Goal: Task Accomplishment & Management: Use online tool/utility

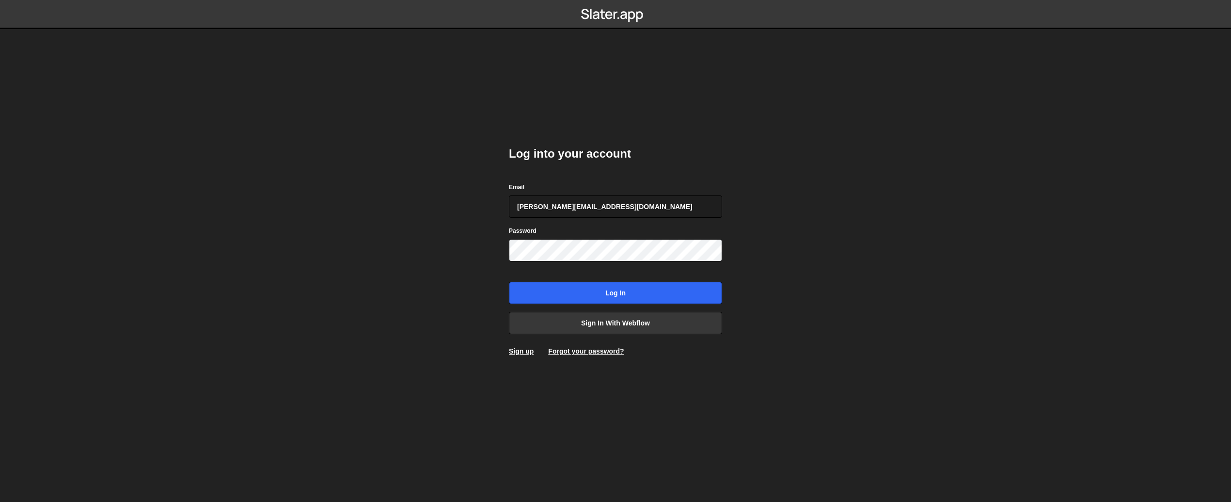
type input "[PERSON_NAME][EMAIL_ADDRESS][DOMAIN_NAME]"
click at [509, 282] on input "Log in" at bounding box center [615, 293] width 213 height 22
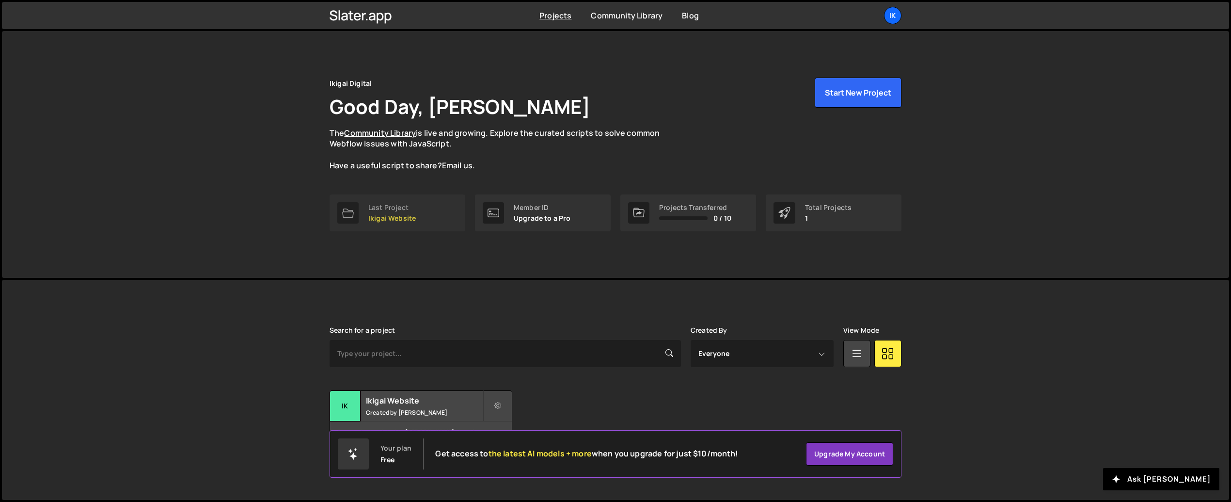
click at [394, 212] on div "Last Project Ikigai Website" at bounding box center [391, 213] width 47 height 18
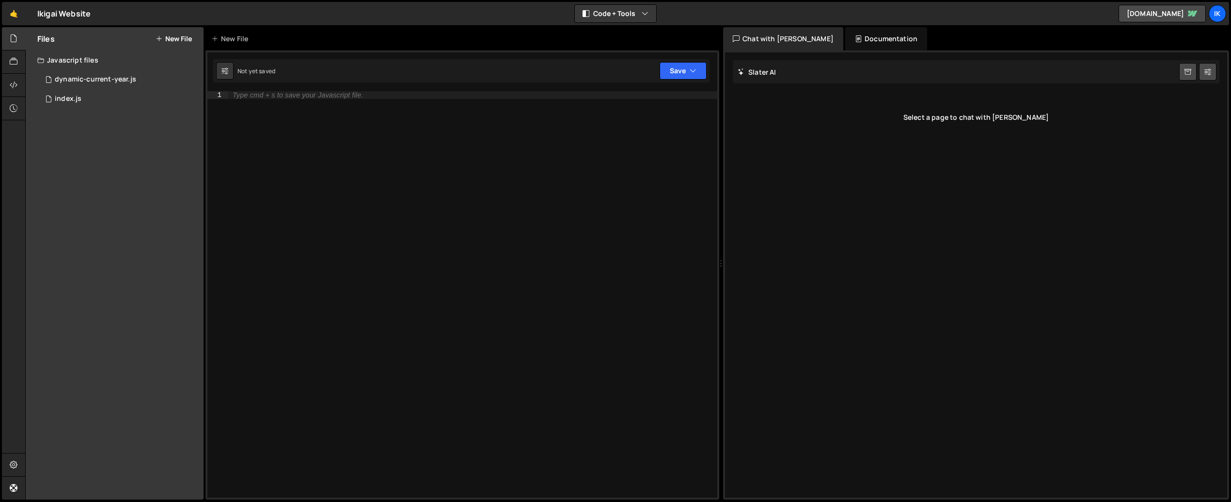
click at [184, 33] on div "Files New File" at bounding box center [115, 38] width 178 height 23
drag, startPoint x: 167, startPoint y: 37, endPoint x: 204, endPoint y: 55, distance: 40.5
click at [167, 37] on button "New File" at bounding box center [174, 39] width 36 height 8
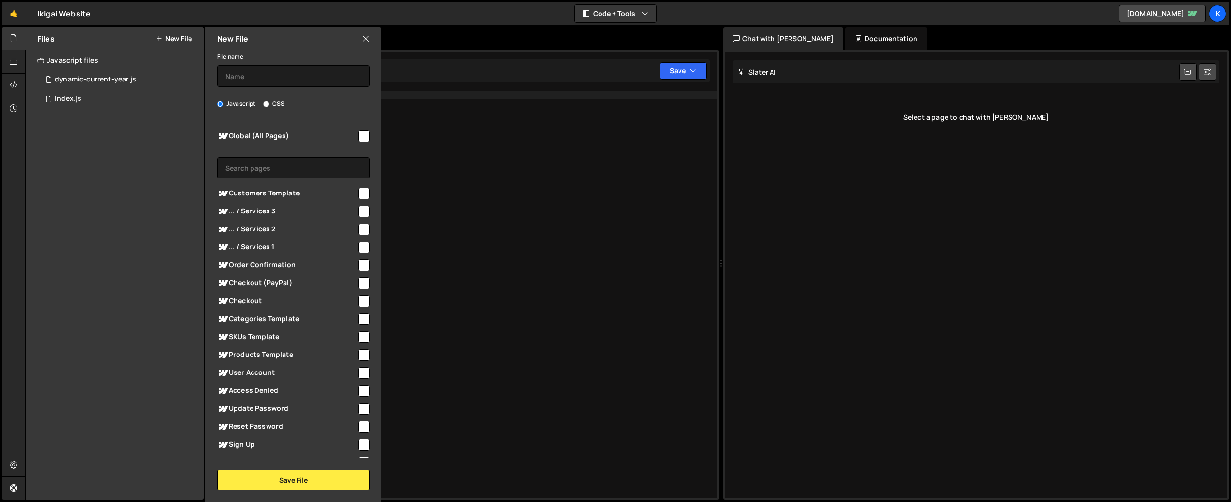
click at [358, 136] on input "checkbox" at bounding box center [364, 136] width 12 height 12
checkbox input "true"
click at [261, 65] on input "text" at bounding box center [293, 75] width 153 height 21
type input "logo-wall-cycle"
drag, startPoint x: 274, startPoint y: 471, endPoint x: 313, endPoint y: 473, distance: 39.4
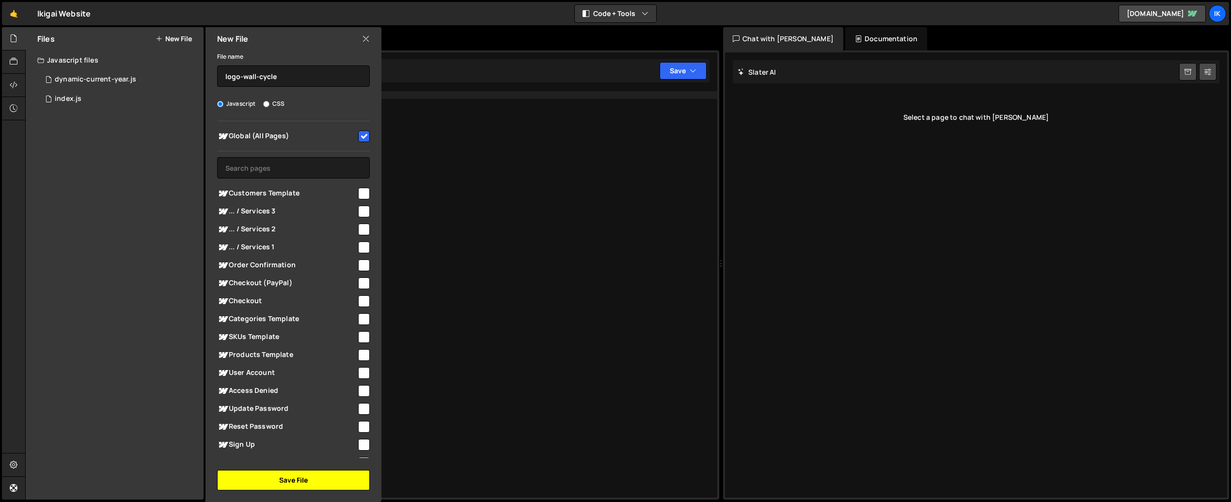
click at [274, 471] on button "Save File" at bounding box center [293, 480] width 153 height 20
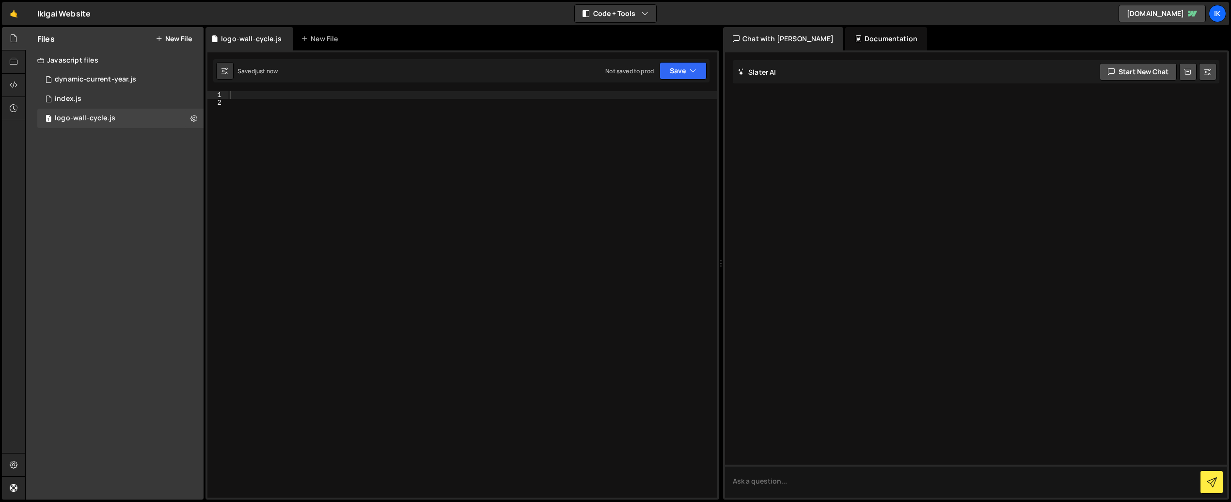
click at [371, 118] on div at bounding box center [472, 302] width 489 height 422
click at [309, 98] on div at bounding box center [472, 302] width 489 height 422
paste textarea "});"
type textarea "});"
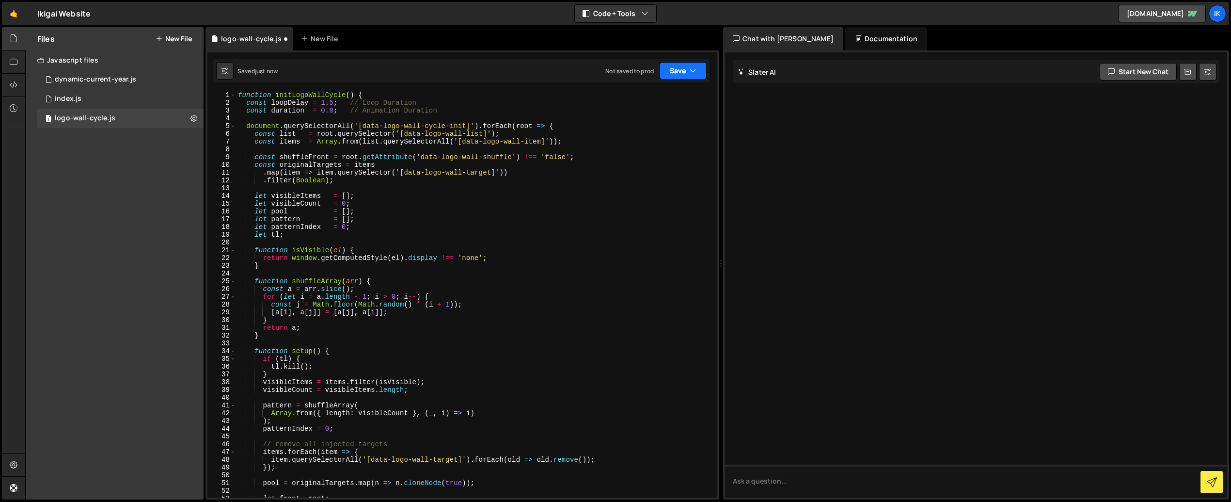
click at [687, 74] on button "Save" at bounding box center [682, 70] width 47 height 17
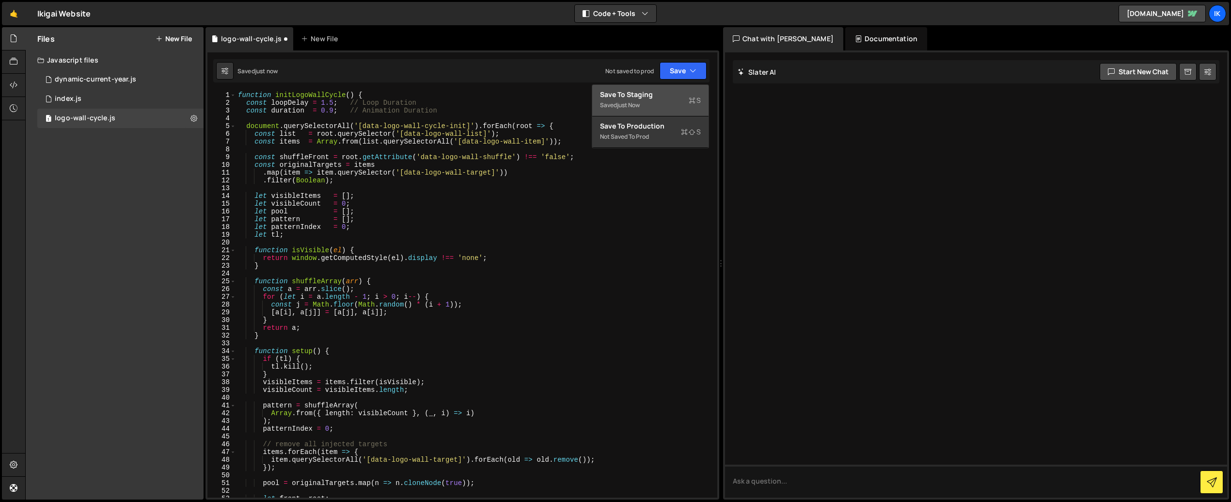
click at [653, 92] on div "Save to Staging S" at bounding box center [650, 95] width 101 height 10
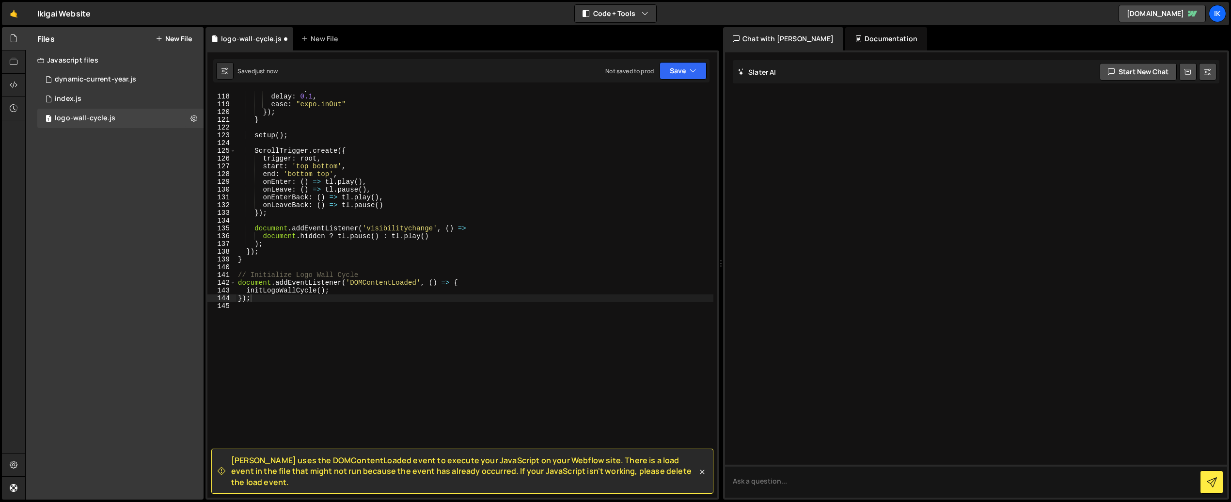
scroll to position [906, 0]
click at [1167, 11] on link "[DOMAIN_NAME]" at bounding box center [1161, 13] width 87 height 17
click at [79, 61] on div "Javascript files" at bounding box center [115, 59] width 178 height 19
click at [178, 38] on button "New File" at bounding box center [174, 39] width 36 height 8
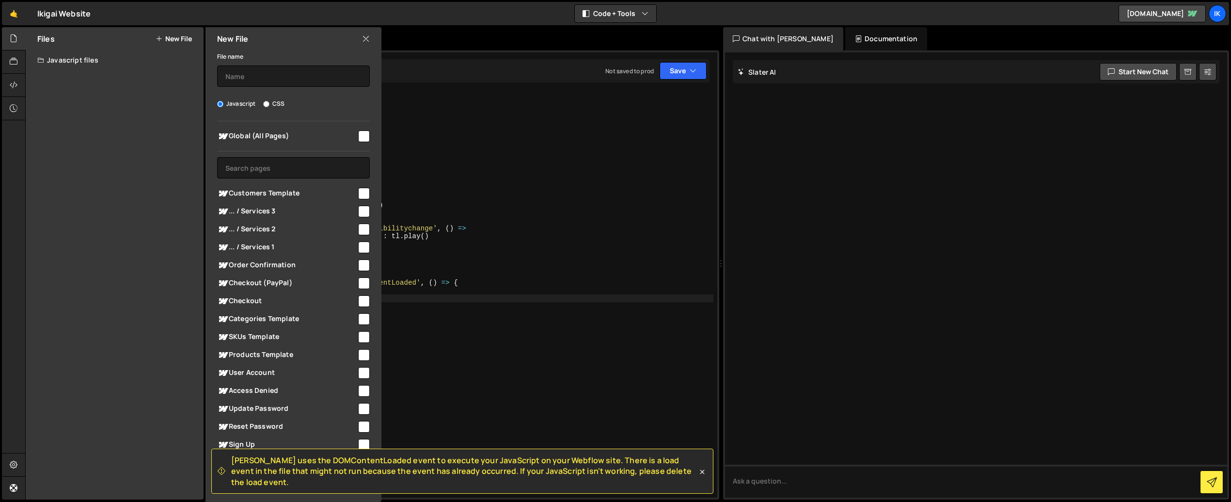
click at [273, 106] on label "CSS" at bounding box center [273, 104] width 21 height 10
click at [269, 106] on input "CSS" at bounding box center [266, 104] width 6 height 6
radio input "true"
click at [266, 70] on input "text" at bounding box center [293, 75] width 153 height 21
type input "logo-wall-cycle"
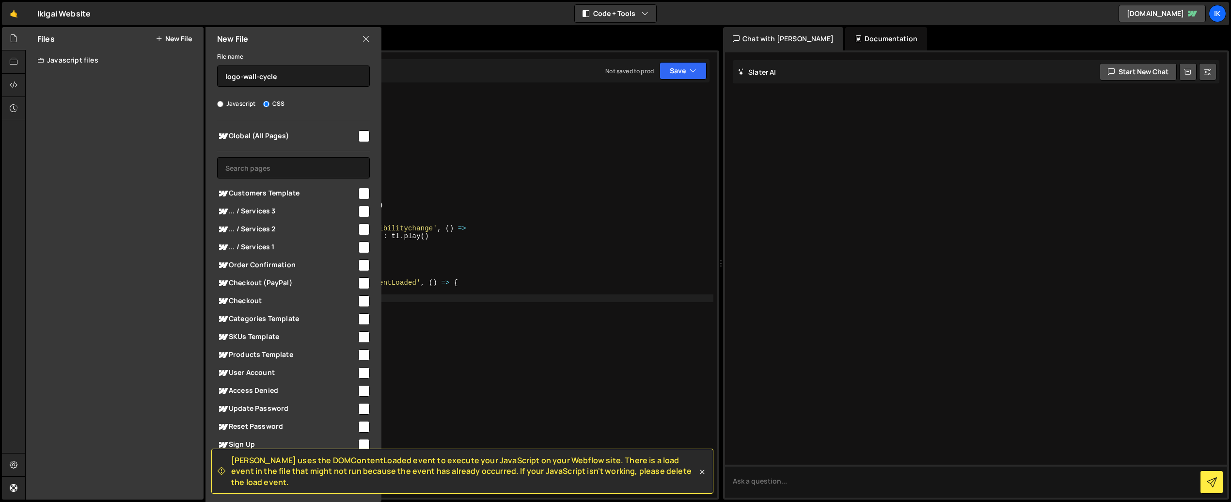
click at [360, 138] on input "checkbox" at bounding box center [364, 136] width 12 height 12
checkbox input "true"
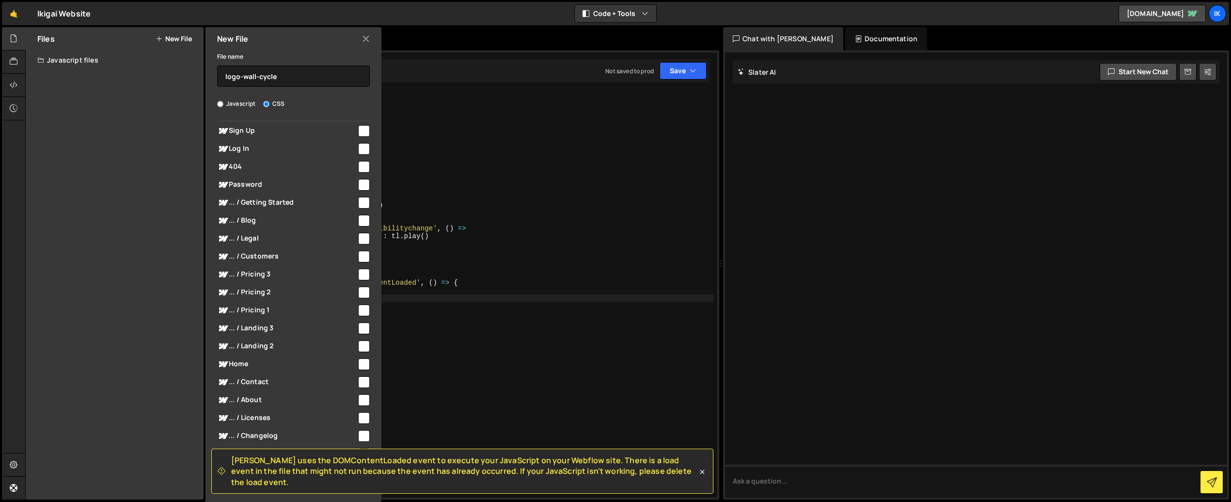
scroll to position [440, 0]
click at [701, 476] on icon at bounding box center [702, 472] width 10 height 10
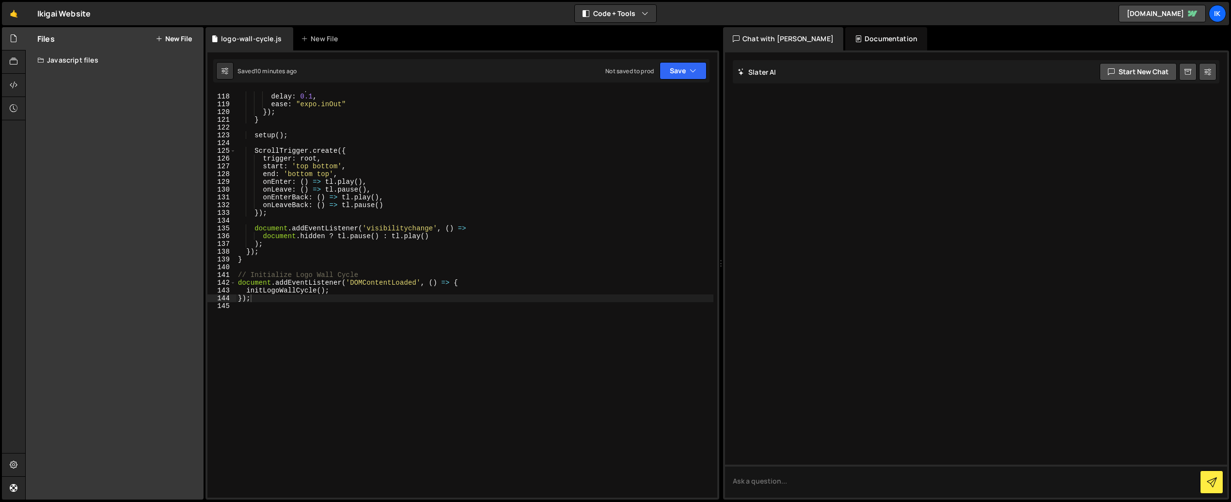
type textarea "setup();"
click at [318, 137] on div "duration , delay : 0.1 , ease : "expo.inOut" }) ; } setup ( ) ; ScrollTrigger .…" at bounding box center [474, 296] width 477 height 422
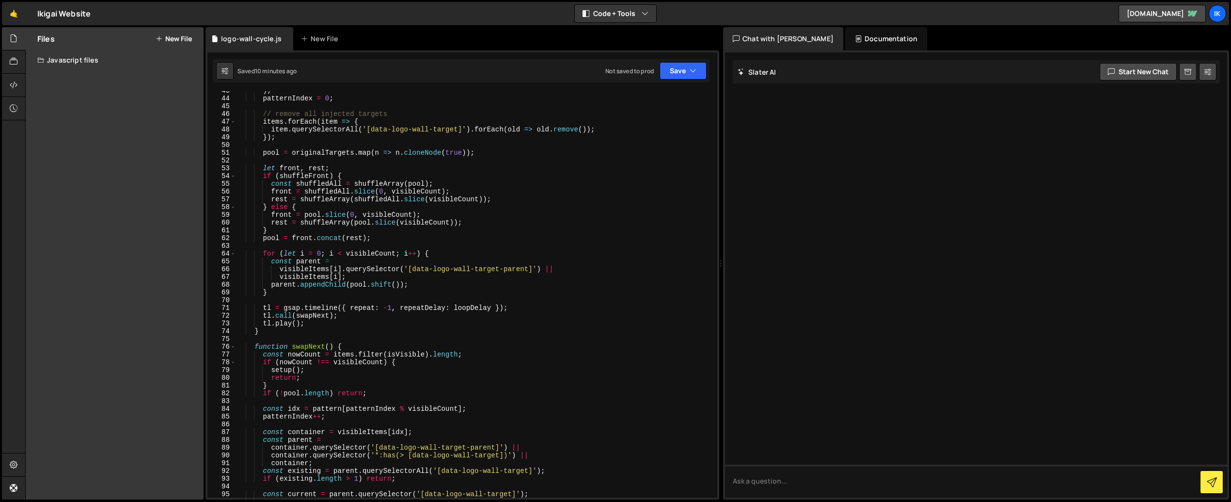
scroll to position [0, 0]
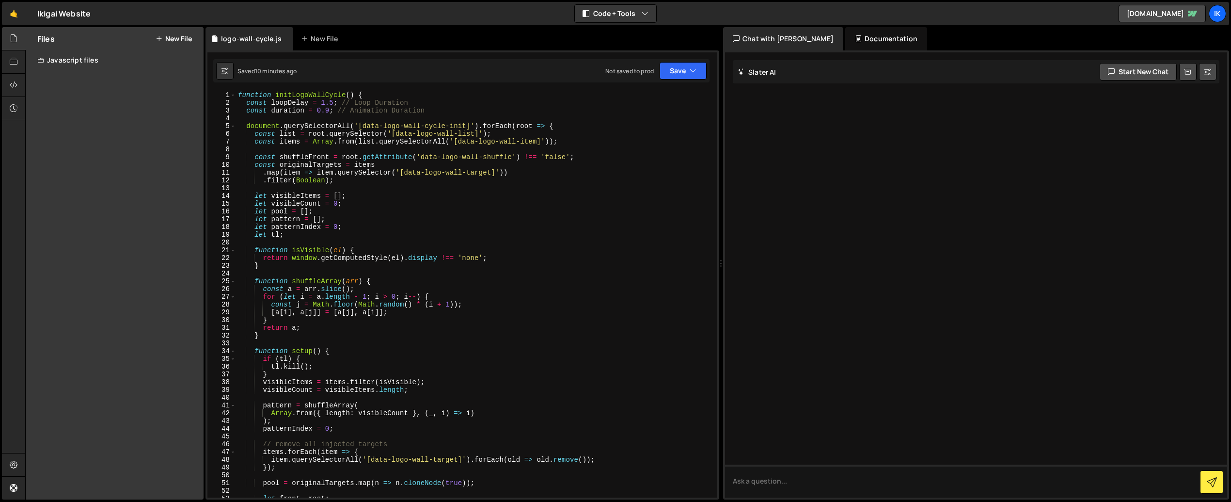
drag, startPoint x: 85, startPoint y: 47, endPoint x: 84, endPoint y: 61, distance: 13.2
click at [83, 59] on div "Files New File Javascript files 1 dynamic-current-year.js 0 1 index.js 0 1 logo…" at bounding box center [115, 263] width 178 height 472
click at [84, 61] on div "Javascript files" at bounding box center [115, 59] width 178 height 19
click at [181, 35] on button "New File" at bounding box center [174, 39] width 36 height 8
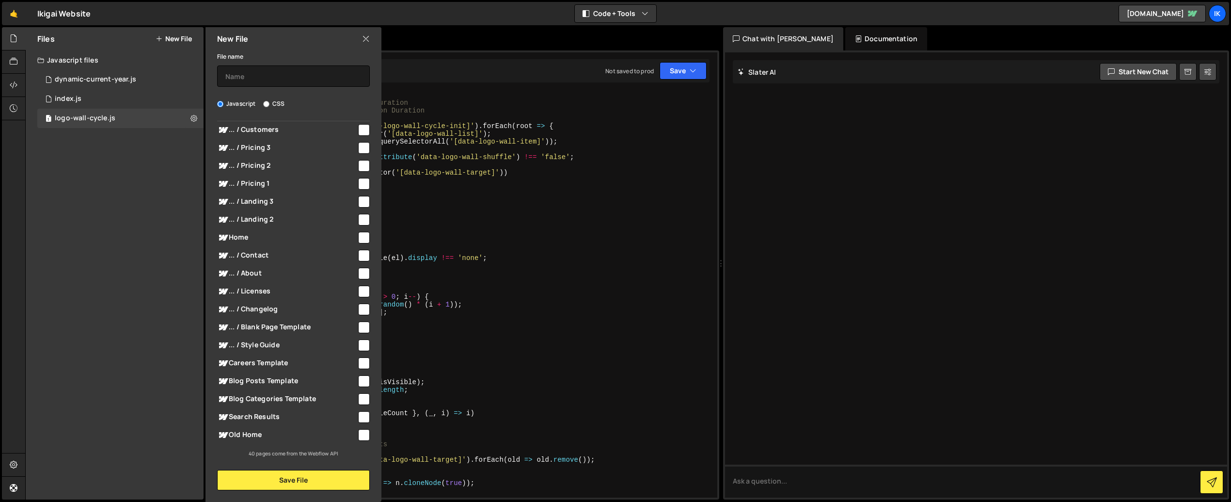
click at [264, 102] on input "CSS" at bounding box center [266, 104] width 6 height 6
radio input "true"
click at [276, 82] on input "text" at bounding box center [293, 75] width 153 height 21
type input "logo-wall-cycle"
click at [359, 131] on input "checkbox" at bounding box center [364, 130] width 12 height 12
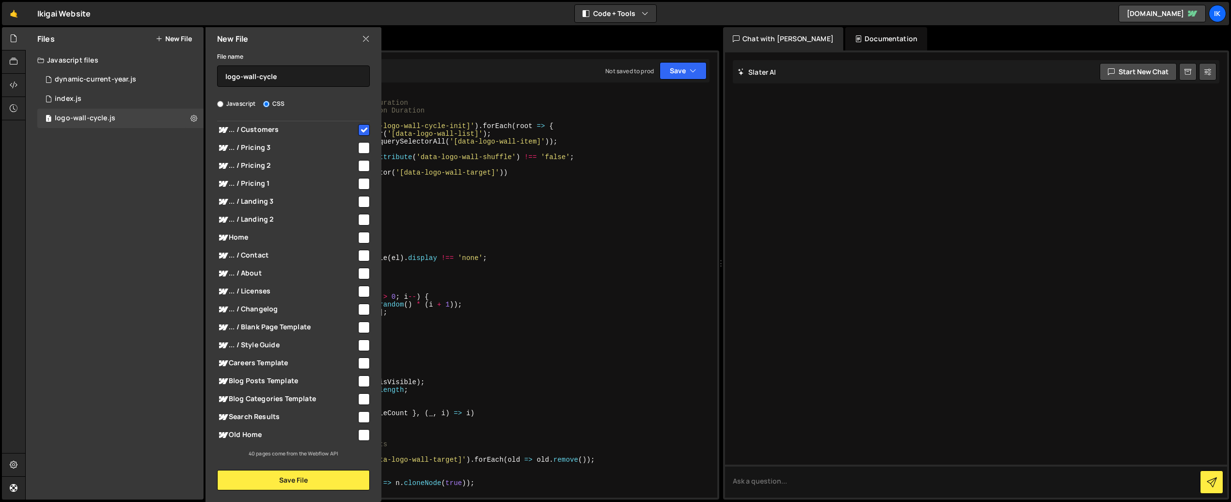
click at [359, 131] on input "checkbox" at bounding box center [364, 130] width 12 height 12
checkbox input "false"
click at [303, 134] on div "Customers Template ... / Services 3" at bounding box center [293, 93] width 153 height 699
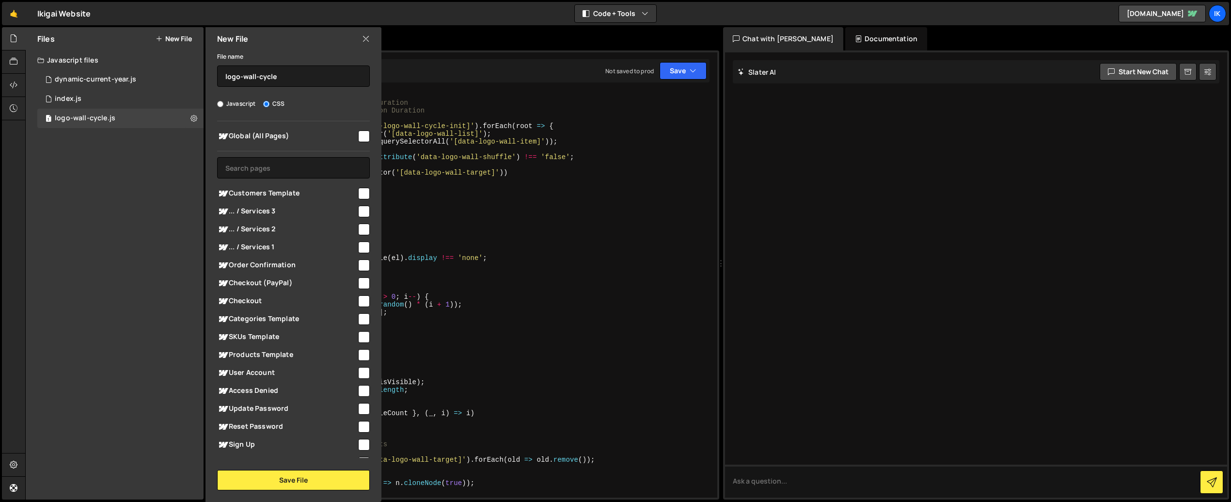
click at [359, 135] on input "checkbox" at bounding box center [364, 136] width 12 height 12
checkbox input "true"
click at [296, 483] on button "Save File" at bounding box center [293, 480] width 153 height 20
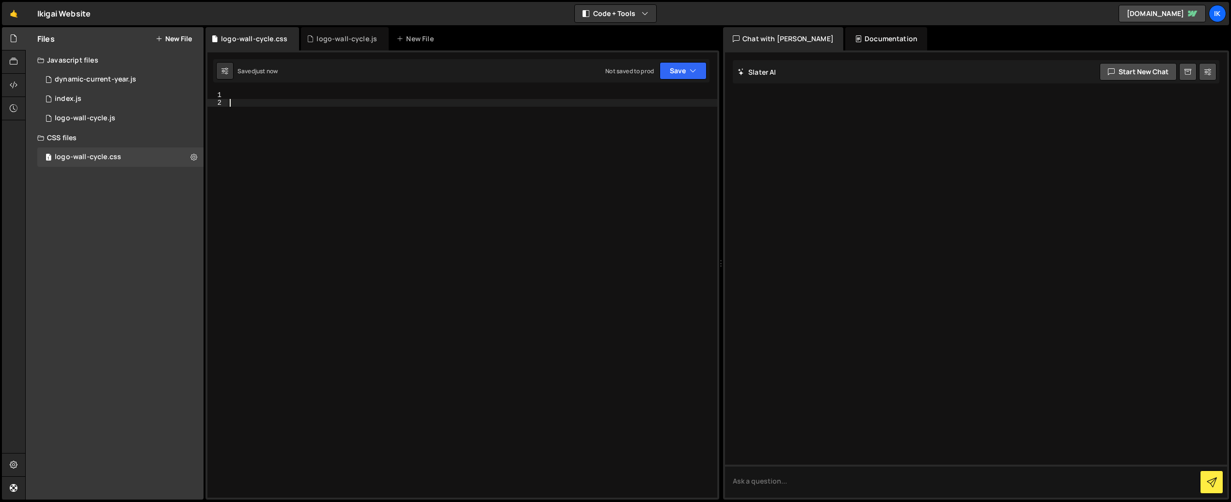
click at [305, 203] on div at bounding box center [472, 302] width 489 height 422
paste textarea "}"
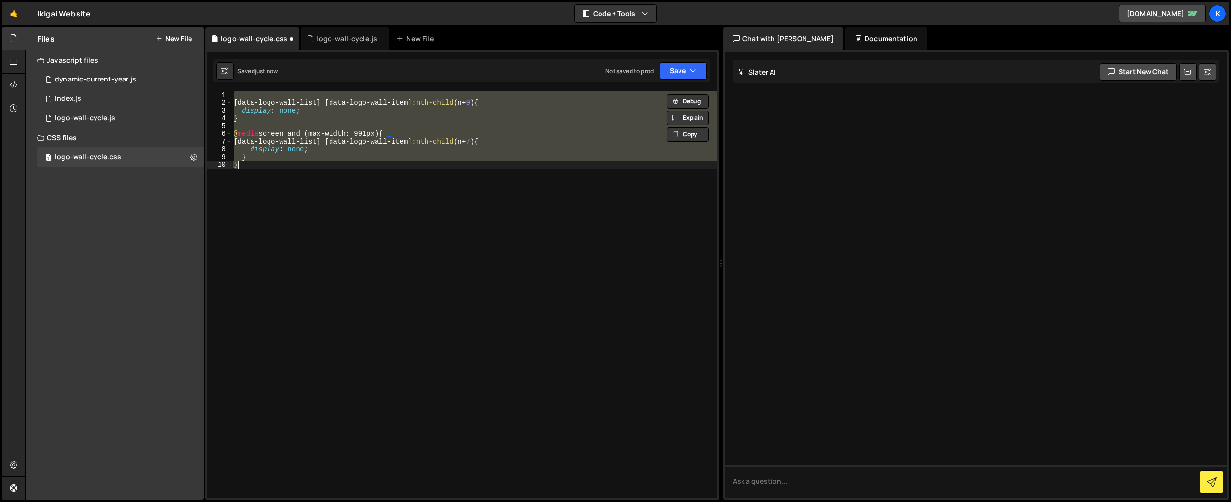
paste textarea
type textarea "}"
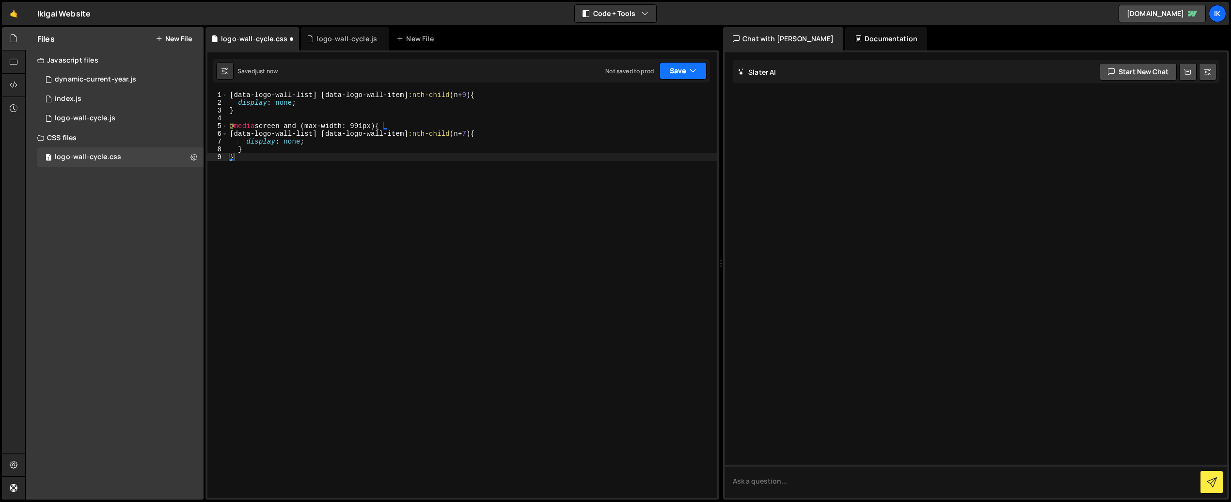
click at [671, 72] on button "Save" at bounding box center [682, 70] width 47 height 17
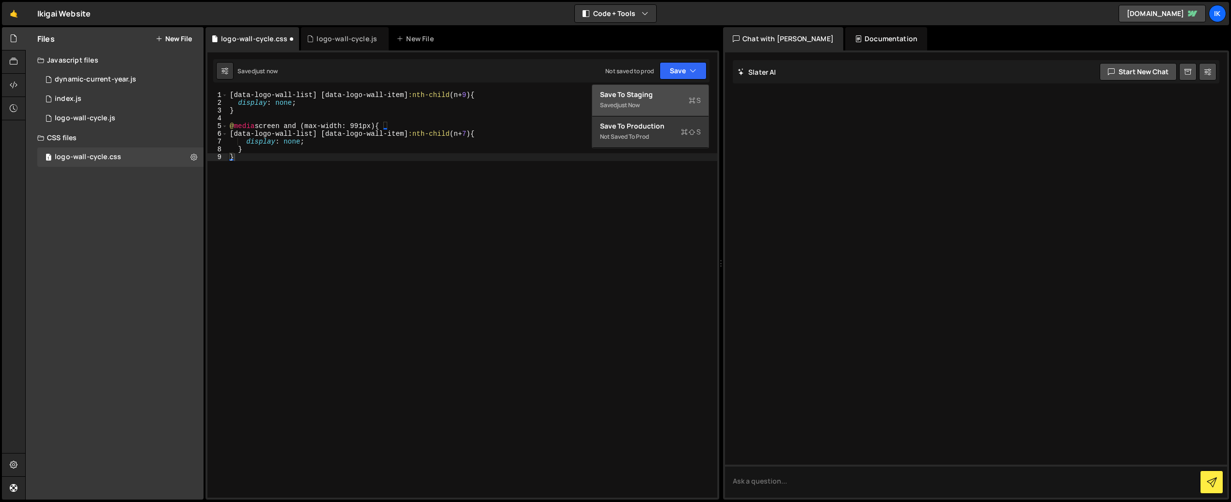
click at [642, 95] on div "Save to Staging S" at bounding box center [650, 95] width 101 height 10
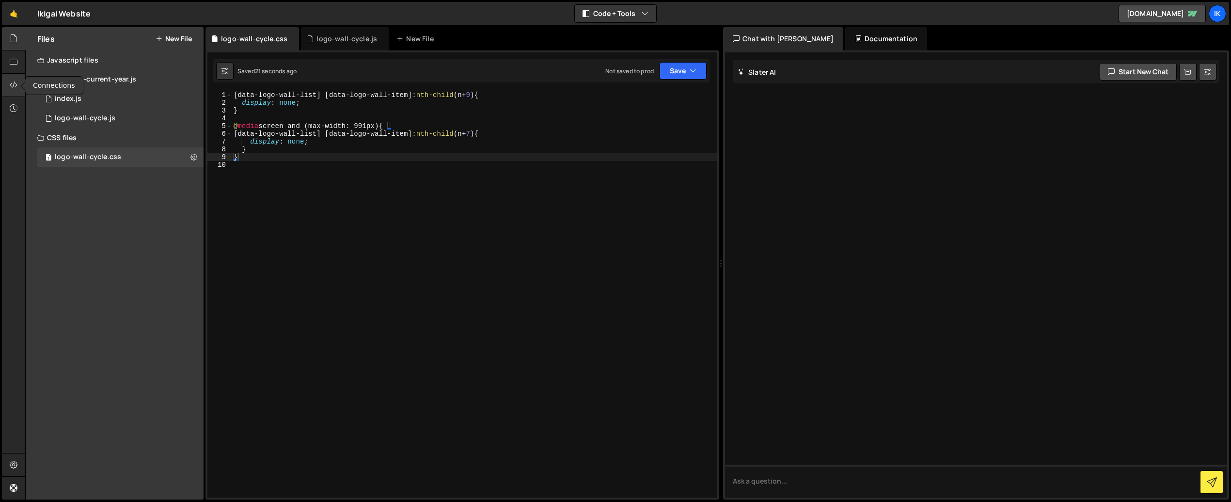
click at [10, 83] on icon at bounding box center [14, 84] width 8 height 11
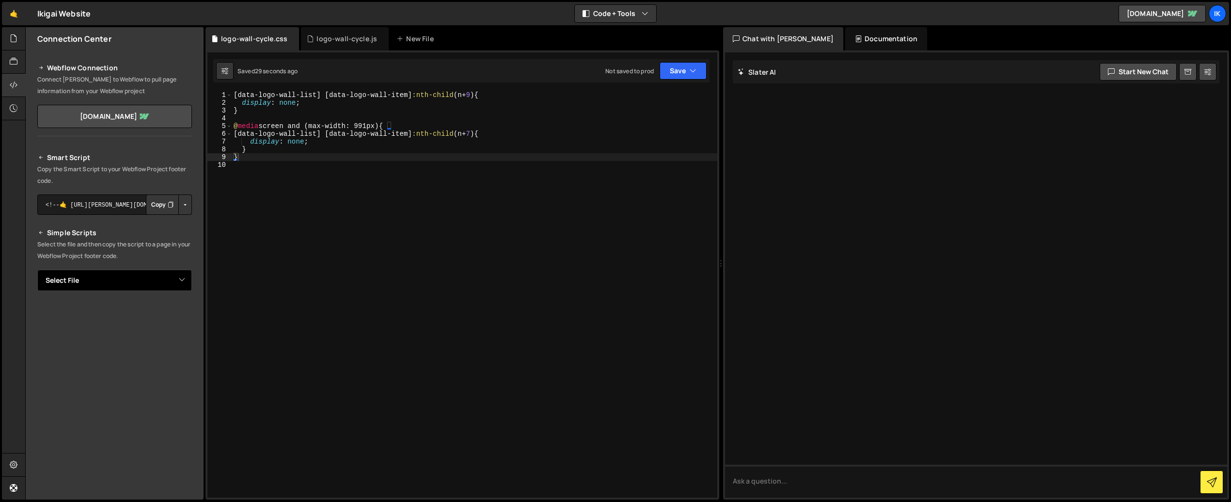
click at [105, 283] on select "Select File dynamic-current-year.js index.js logo-wall-cycle.js logo-wall-cycle…" at bounding box center [114, 279] width 155 height 21
click at [179, 206] on button "Button group with nested dropdown" at bounding box center [185, 204] width 14 height 20
click at [100, 211] on textarea "<!--🤙 [URL][PERSON_NAME][DOMAIN_NAME]> <script>document.addEventListener("DOMCo…" at bounding box center [114, 204] width 155 height 20
click at [114, 265] on div "Smart Script Copy the Smart Script to your Webflow Project footer code. <!--🤙 […" at bounding box center [114, 321] width 155 height 339
click at [111, 277] on select "Select File dynamic-current-year.js index.js logo-wall-cycle.js logo-wall-cycle…" at bounding box center [114, 279] width 155 height 21
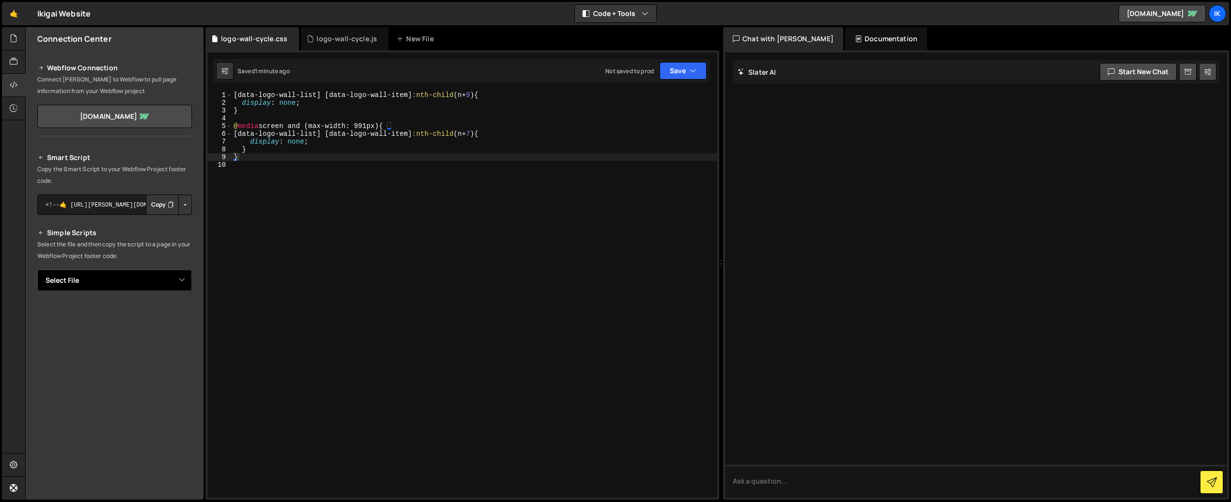
select select "45524"
click at [37, 269] on select "Select File dynamic-current-year.js index.js logo-wall-cycle.js logo-wall-cycle…" at bounding box center [114, 279] width 155 height 21
click at [84, 315] on textarea "<!--🤙 [URL][PERSON_NAME][DOMAIN_NAME]> <script>document.addEventListener("DOMCo…" at bounding box center [114, 313] width 155 height 20
click at [156, 313] on button "Copy" at bounding box center [162, 313] width 33 height 20
click at [107, 207] on textarea "<!--🤙 [URL][PERSON_NAME][DOMAIN_NAME]> <script>document.addEventListener("DOMCo…" at bounding box center [114, 204] width 155 height 20
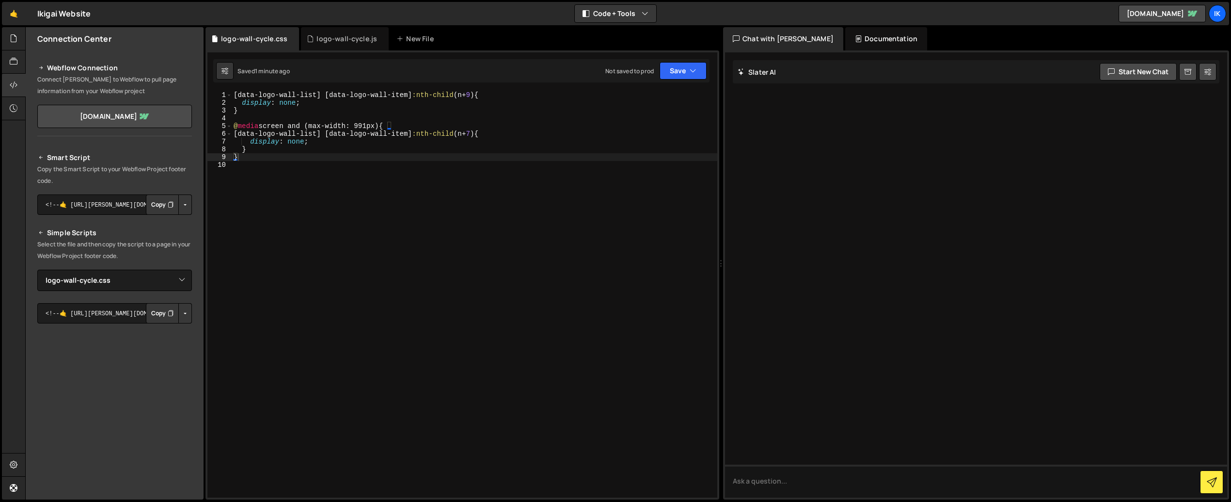
click at [181, 204] on button "Button group with nested dropdown" at bounding box center [185, 204] width 14 height 20
click at [320, 37] on div "logo-wall-cycle.js" at bounding box center [346, 39] width 61 height 10
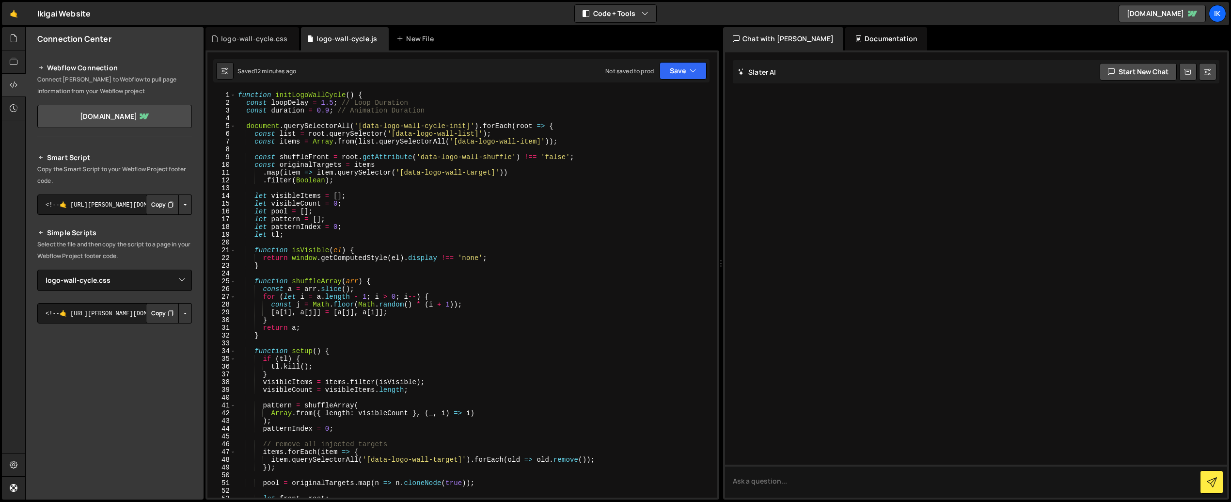
click at [183, 207] on button "Button group with nested dropdown" at bounding box center [185, 204] width 14 height 20
click at [160, 287] on select "Select File dynamic-current-year.js index.js logo-wall-cycle.js logo-wall-cycle…" at bounding box center [114, 279] width 155 height 21
select select "45523"
click at [37, 269] on select "Select File dynamic-current-year.js index.js logo-wall-cycle.js logo-wall-cycle…" at bounding box center [114, 279] width 155 height 21
click at [152, 311] on button "Copy" at bounding box center [162, 313] width 33 height 20
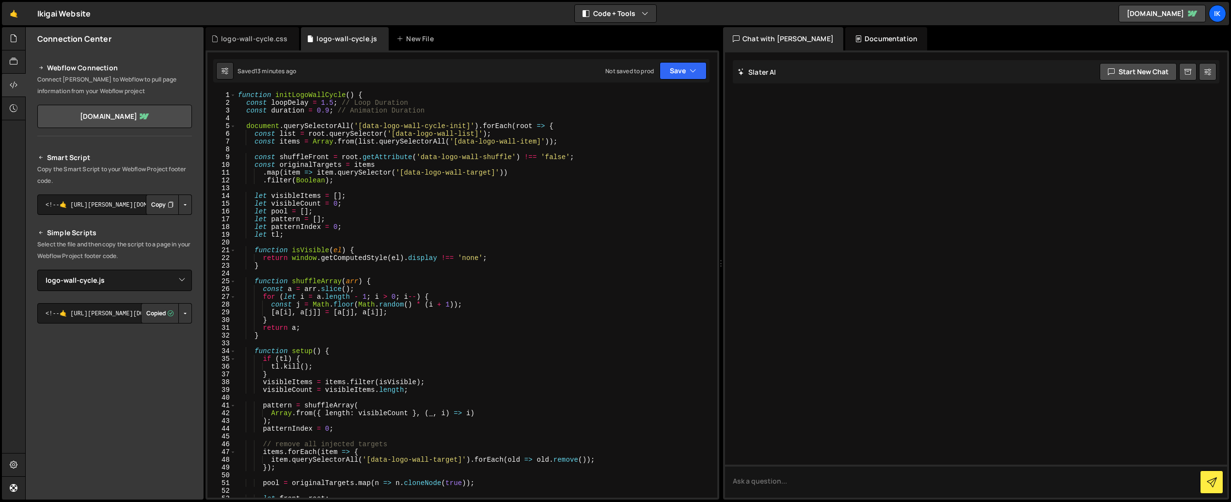
scroll to position [45, 0]
